Goal: Information Seeking & Learning: Learn about a topic

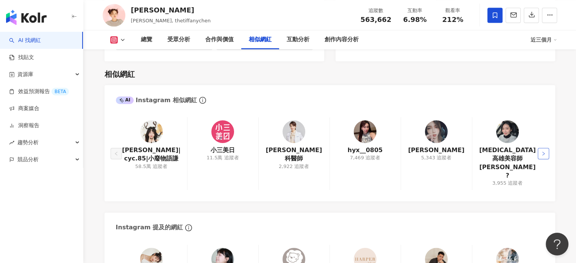
click at [539, 148] on button "button" at bounding box center [543, 153] width 11 height 11
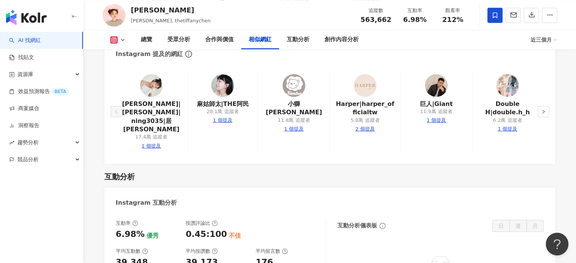
scroll to position [1260, 0]
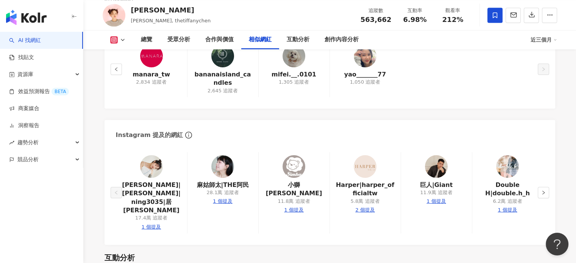
click at [152, 156] on img at bounding box center [151, 166] width 23 height 23
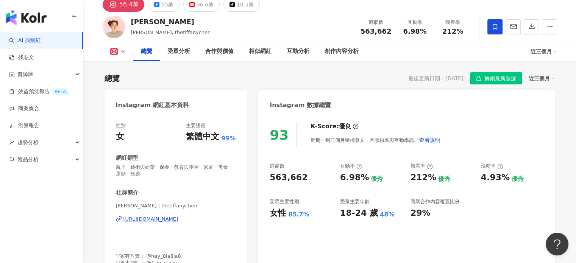
scroll to position [76, 0]
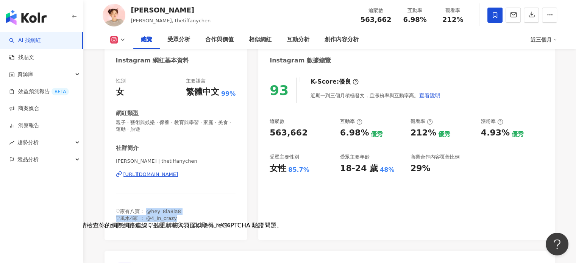
drag, startPoint x: 146, startPoint y: 211, endPoint x: 189, endPoint y: 221, distance: 44.4
click at [189, 221] on div "♡家有八寶： @hey_8la8la8 ♡風水4家 ： @4_in_crazy ♡合作來信 ：thetiffanychenforwork@gmail.com" at bounding box center [176, 218] width 120 height 21
drag, startPoint x: 188, startPoint y: 227, endPoint x: 123, endPoint y: 212, distance: 67.1
click at [123, 212] on span "♡家有八寶： @hey_8la8la8 ♡風水4家 ： @4_in_crazy ♡合作來信 ：thetiffanychenforwork@gmail.com" at bounding box center [174, 218] width 117 height 19
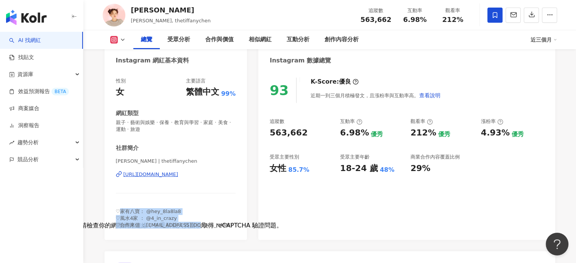
click at [123, 212] on span "♡家有八寶： @hey_8la8la8 ♡風水4家 ： @4_in_crazy ♡合作來信 ：thetiffanychenforwork@gmail.com" at bounding box center [174, 218] width 117 height 19
drag, startPoint x: 108, startPoint y: 212, endPoint x: 214, endPoint y: 236, distance: 109.2
click at [214, 236] on div "性別 女 主要語言 繁體中文 99% 網紅類型 親子 · 藝術與娛樂 · 保養 · 教育與學習 · 家庭 · 美食 · 運動 · 旅遊 社群簡介 陳彥婷 Ti…" at bounding box center [176, 155] width 143 height 170
drag, startPoint x: 224, startPoint y: 226, endPoint x: 119, endPoint y: 211, distance: 106.0
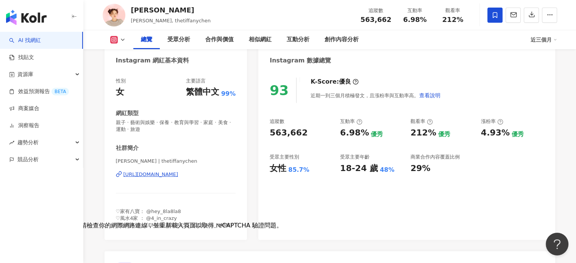
click at [119, 211] on span "♡家有八寶： @hey_8la8la8 ♡風水4家 ： @4_in_crazy ♡合作來信 ：thetiffanychenforwork@gmail.com" at bounding box center [174, 218] width 117 height 19
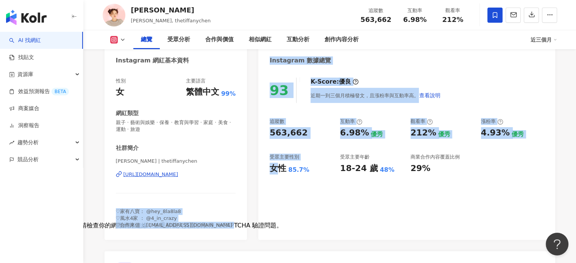
drag, startPoint x: 111, startPoint y: 210, endPoint x: 281, endPoint y: 223, distance: 171.0
click at [281, 223] on div "93 K-Score : 優良 近期一到三個月積極發文，且漲粉率與互動率高。 查看說明 追蹤數 563,662 互動率 6.98% 優秀 觀看率 212% 優…" at bounding box center [406, 155] width 297 height 170
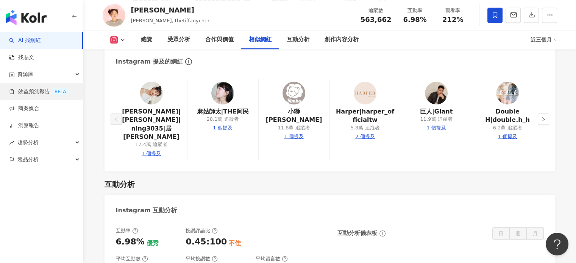
scroll to position [1364, 0]
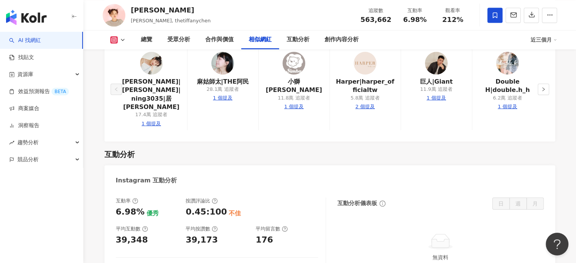
click at [36, 39] on link "AI 找網紅" at bounding box center [25, 41] width 32 height 8
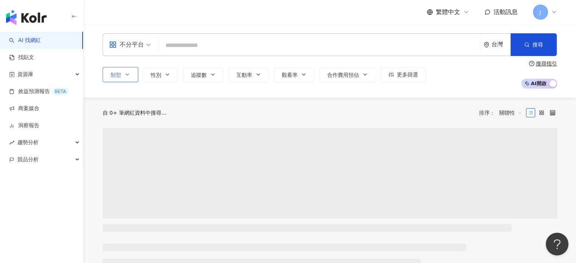
click at [116, 73] on span "類型" at bounding box center [116, 75] width 11 height 6
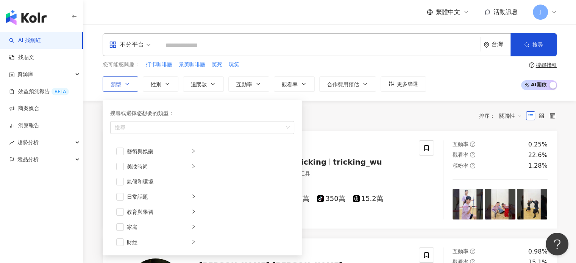
scroll to position [76, 0]
click at [147, 120] on div "搜尋或選擇您想要的類型： 搜尋" at bounding box center [202, 122] width 184 height 26
click at [146, 122] on div "搜尋" at bounding box center [202, 127] width 184 height 13
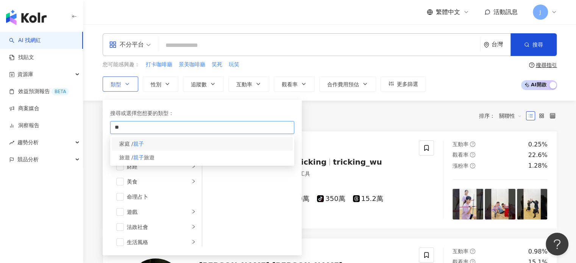
type input "**"
click at [148, 145] on div "家庭 / 親子" at bounding box center [202, 144] width 181 height 14
click at [155, 157] on span "旅遊" at bounding box center [149, 158] width 11 height 6
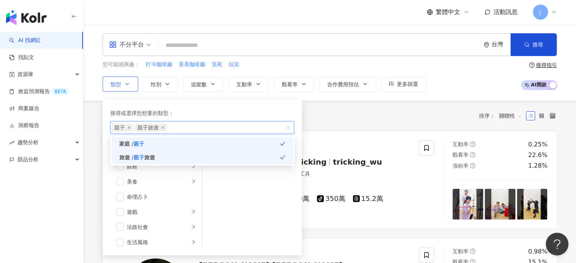
click at [264, 105] on div "搜尋或選擇您想要的類型： 親子 親子旅遊 家庭 / 親子 旅遊 / 親子 旅遊 藝術與娛樂 美妝時尚 氣候和環境 日常話題 教育與學習 家庭 財經 美食 命理…" at bounding box center [202, 178] width 190 height 147
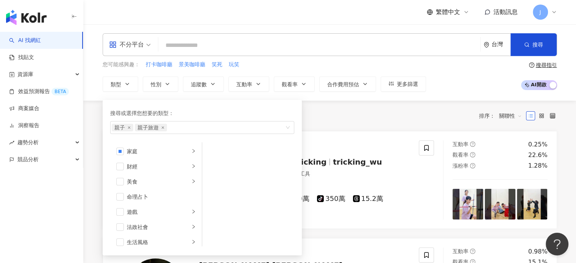
click at [341, 116] on div "共 10,000+ 筆 排序： 關聯性" at bounding box center [330, 116] width 455 height 12
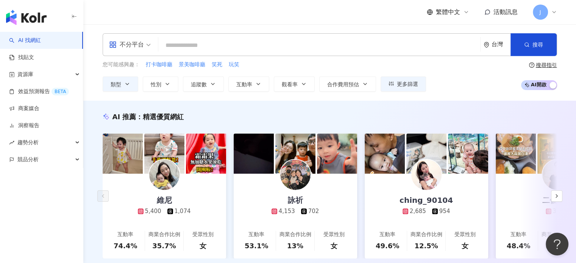
click at [211, 79] on button "追蹤數" at bounding box center [203, 84] width 41 height 15
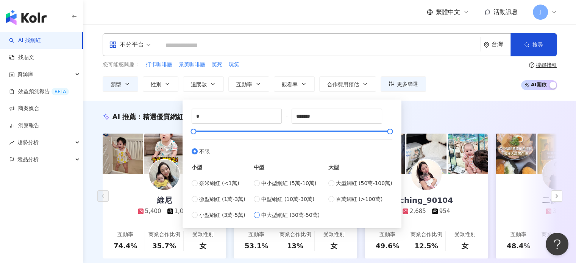
click at [290, 211] on span "中大型網紅 (30萬-50萬)" at bounding box center [290, 215] width 58 height 8
type input "******"
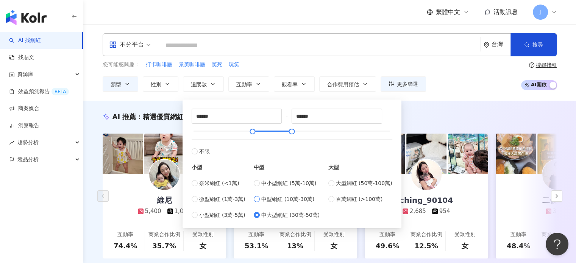
click at [292, 198] on span "中型網紅 (10萬-30萬)" at bounding box center [287, 199] width 53 height 8
type input "******"
click at [446, 119] on div "AI 推薦 ： 精選優質網紅" at bounding box center [330, 116] width 455 height 9
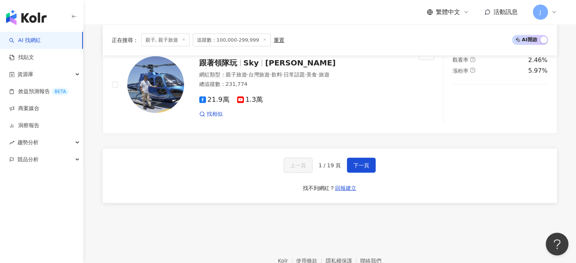
scroll to position [1529, 0]
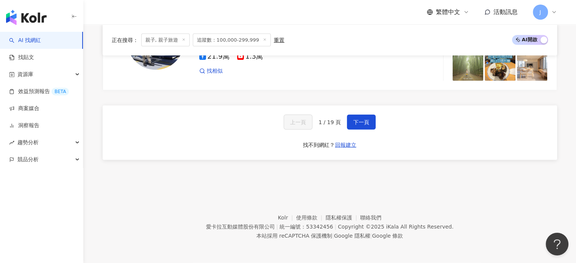
drag, startPoint x: 352, startPoint y: 121, endPoint x: 418, endPoint y: 189, distance: 95.4
click at [352, 121] on button "下一頁" at bounding box center [361, 122] width 29 height 15
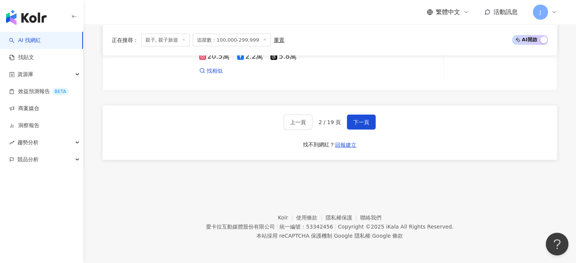
scroll to position [1433, 0]
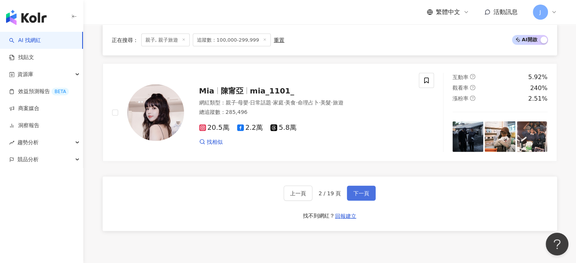
click at [359, 193] on button "下一頁" at bounding box center [361, 193] width 29 height 15
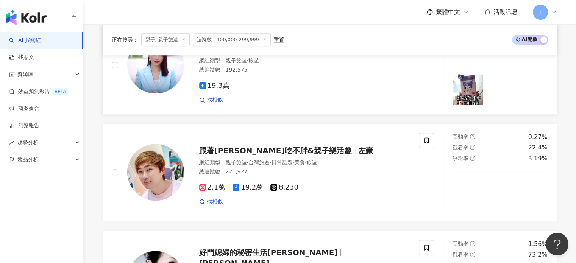
scroll to position [720, 0]
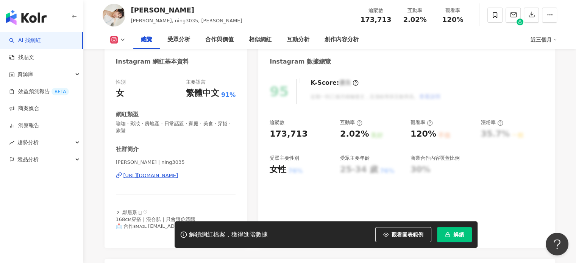
scroll to position [76, 0]
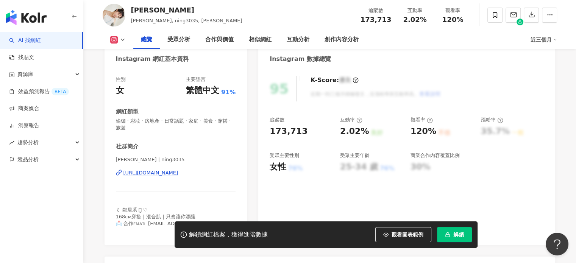
click at [167, 170] on div "https://www.instagram.com/ning3035/" at bounding box center [150, 173] width 55 height 7
